Goal: Information Seeking & Learning: Learn about a topic

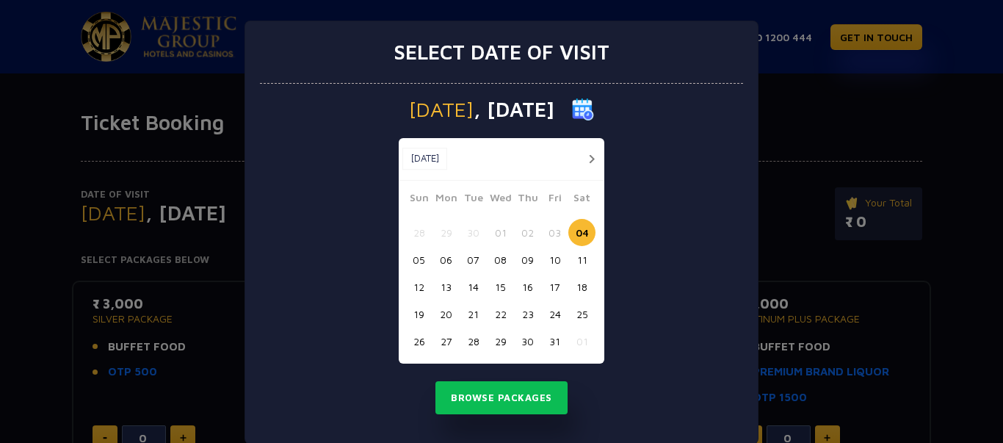
click at [585, 160] on button "button" at bounding box center [591, 159] width 18 height 18
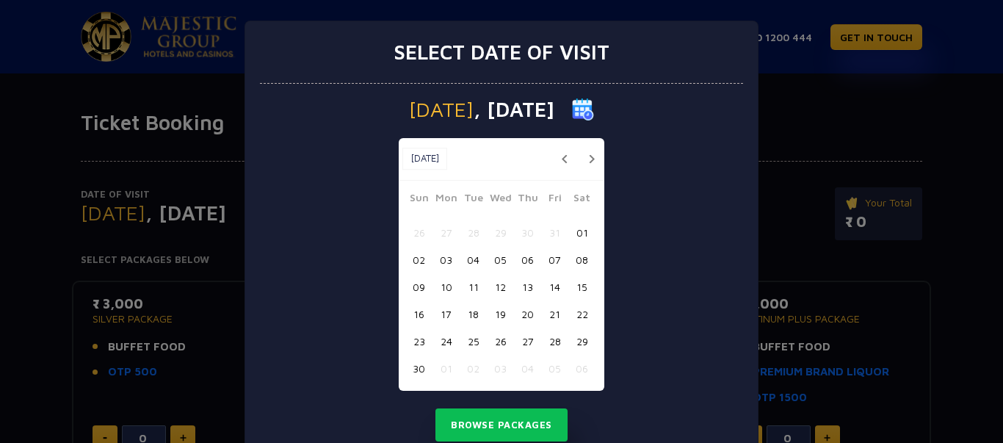
click at [579, 338] on button "29" at bounding box center [582, 341] width 27 height 27
click at [529, 424] on button "Browse Packages" at bounding box center [502, 425] width 132 height 34
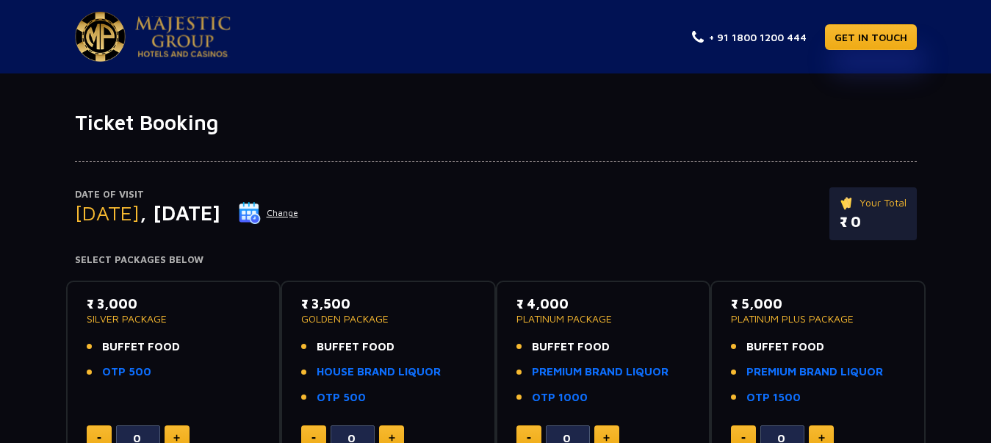
click at [150, 33] on img at bounding box center [182, 36] width 95 height 41
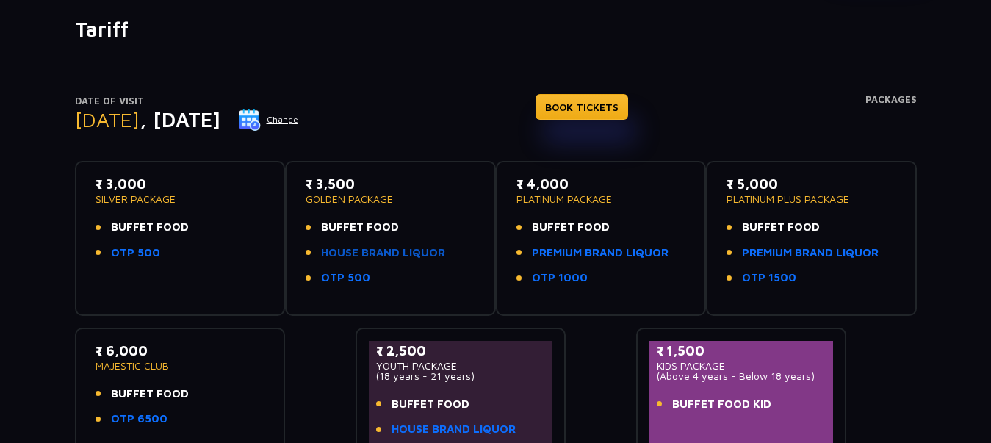
scroll to position [220, 0]
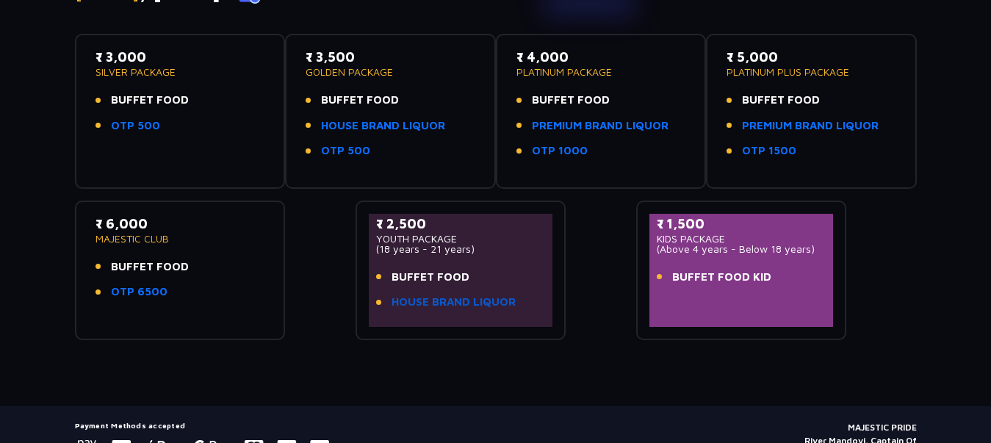
click at [422, 300] on link "HOUSE BRAND LIQUOR" at bounding box center [453, 302] width 124 height 17
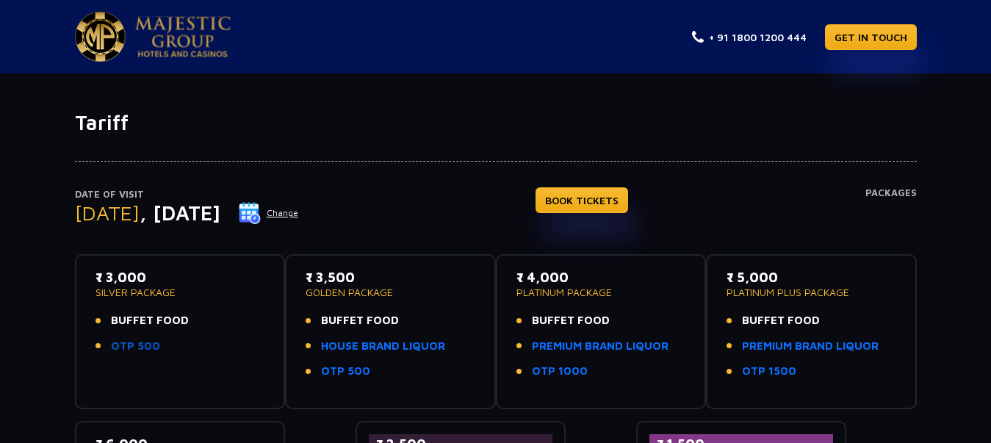
click at [130, 345] on link "OTP 500" at bounding box center [135, 346] width 49 height 17
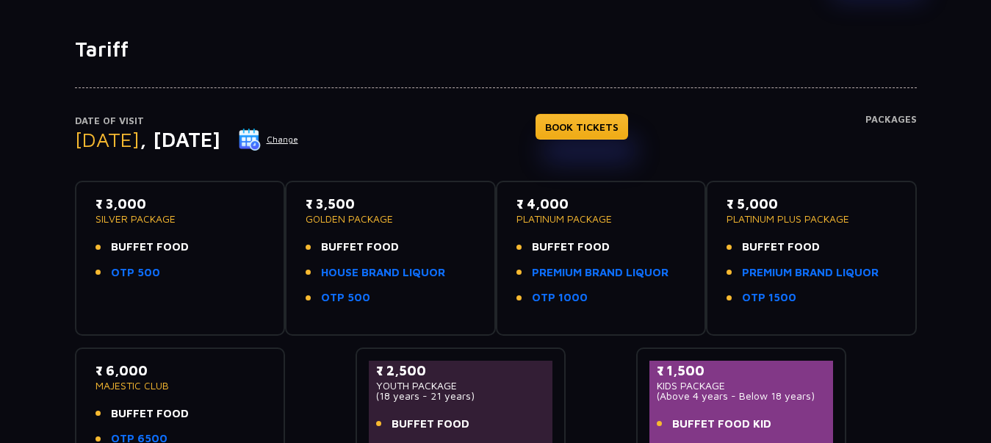
scroll to position [147, 0]
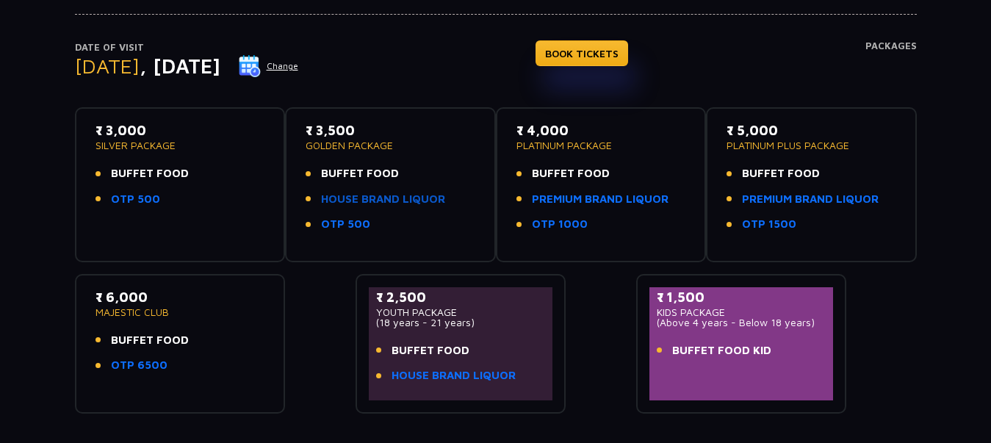
click at [375, 200] on link "HOUSE BRAND LIQUOR" at bounding box center [383, 199] width 124 height 17
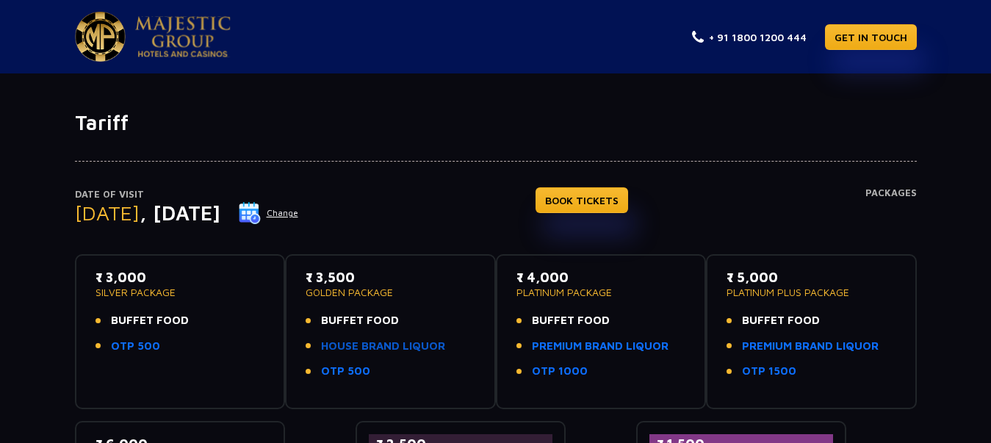
click at [388, 344] on link "HOUSE BRAND LIQUOR" at bounding box center [383, 346] width 124 height 17
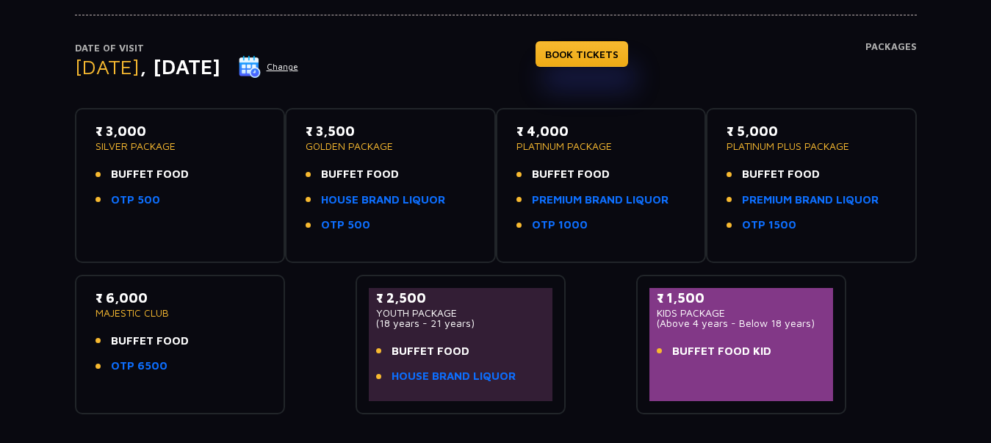
scroll to position [147, 0]
click at [760, 198] on link "PREMIUM BRAND LIQUOR" at bounding box center [810, 199] width 137 height 17
